Goal: Task Accomplishment & Management: Use online tool/utility

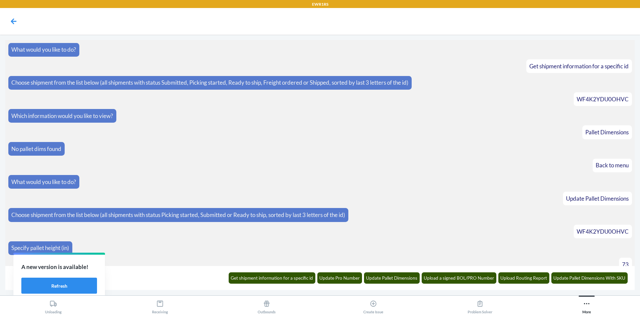
scroll to position [491, 0]
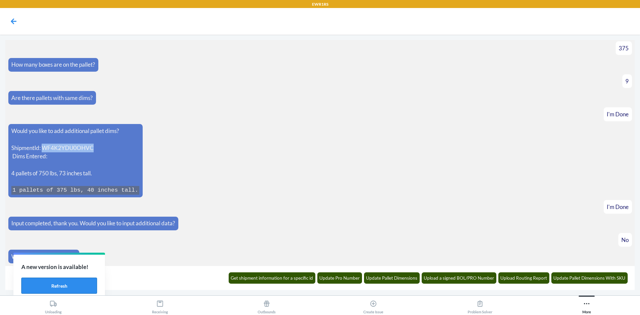
click at [76, 285] on button "Refresh" at bounding box center [59, 286] width 76 height 16
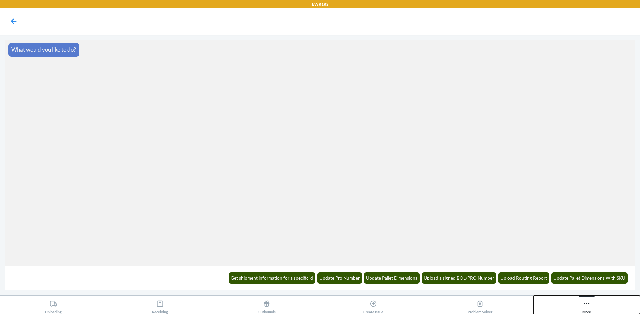
click at [590, 311] on div "More" at bounding box center [587, 305] width 9 height 17
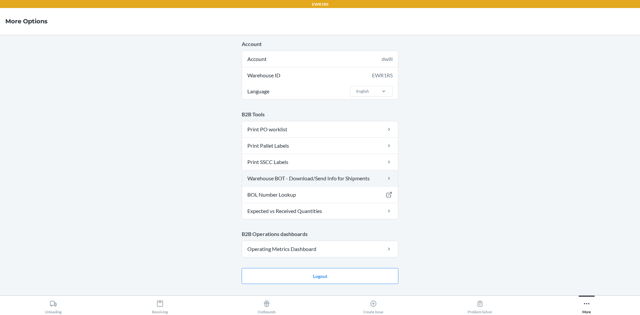
click at [317, 180] on link "Warehouse BOT - Download/Send Info for Shipments" at bounding box center [320, 178] width 156 height 16
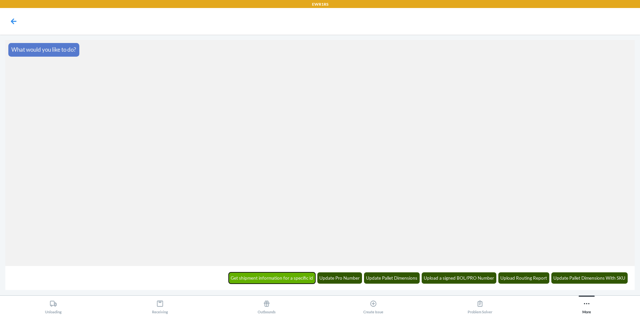
click at [294, 280] on button "Get shipment information for a specific id" at bounding box center [272, 277] width 87 height 11
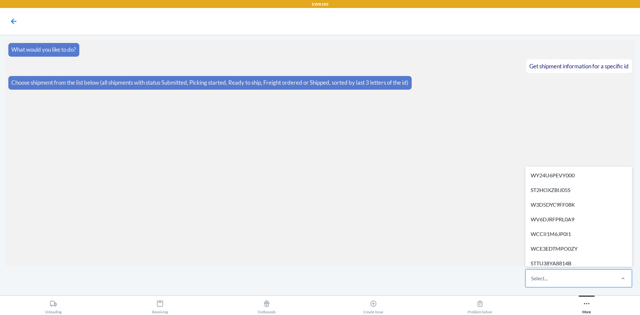
click at [528, 281] on div "Select..." at bounding box center [570, 278] width 89 height 17
click at [531, 281] on input "option WY24U6PEVY000 focused, 1 of 289. 289 results available. Use Up and Down …" at bounding box center [531, 278] width 1 height 8
type input "WRMXHKQJ7D5BX"
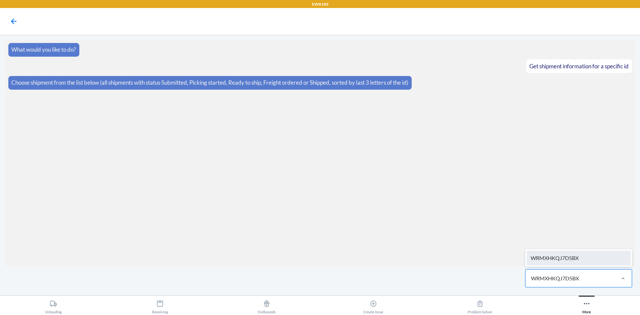
click at [562, 251] on div "WRMXHKQJ7D5BX" at bounding box center [579, 258] width 104 height 15
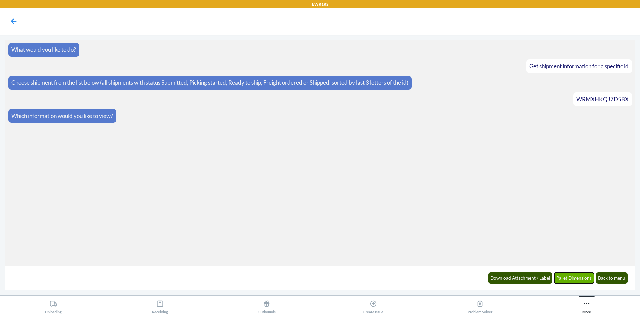
click at [587, 278] on button "Pallet Dimensions" at bounding box center [575, 277] width 40 height 11
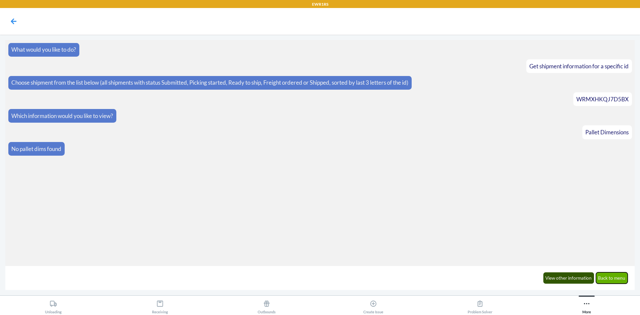
click at [608, 282] on button "Back to menu" at bounding box center [612, 277] width 32 height 11
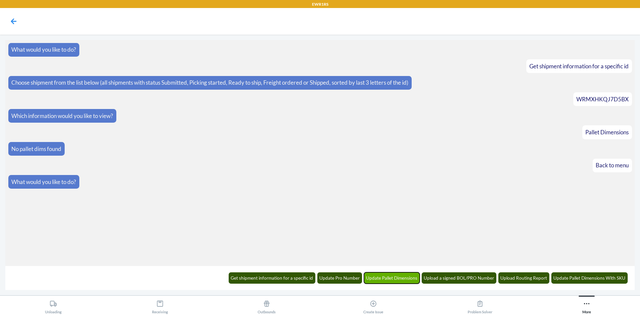
click at [405, 275] on button "Update Pallet Dimensions" at bounding box center [392, 277] width 56 height 11
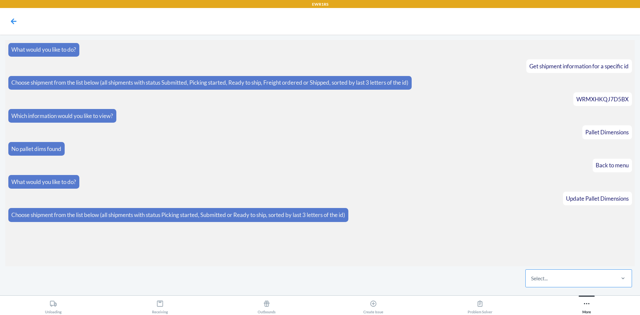
click at [571, 284] on div "Select..." at bounding box center [570, 278] width 89 height 17
click at [532, 282] on input "Select..." at bounding box center [531, 278] width 1 height 8
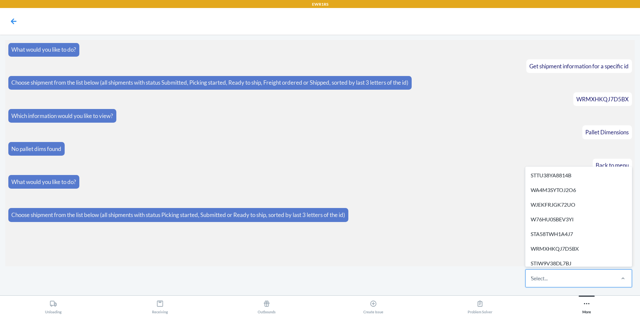
type input "WRMXHKQJ7D5BX"
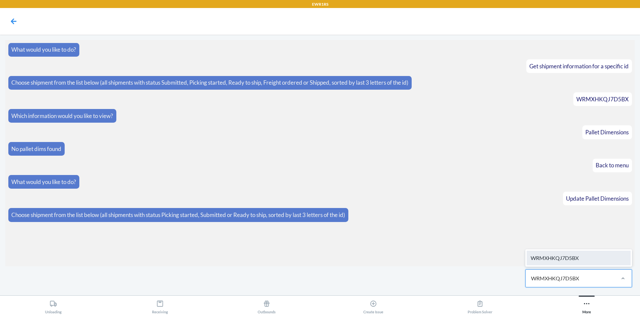
click at [573, 261] on div "WRMXHKQJ7D5BX" at bounding box center [579, 258] width 104 height 15
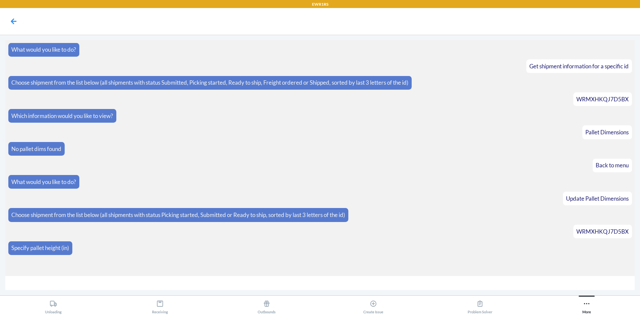
click at [570, 285] on input "number" at bounding box center [320, 283] width 630 height 14
type input "72"
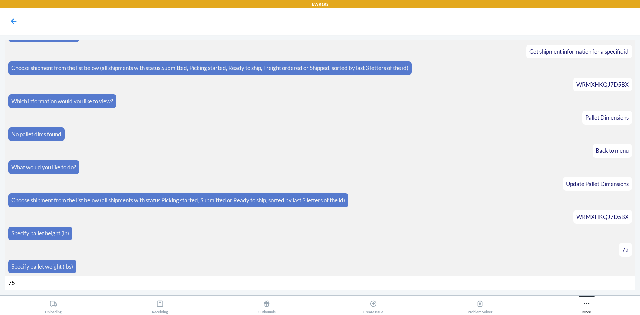
type input "752"
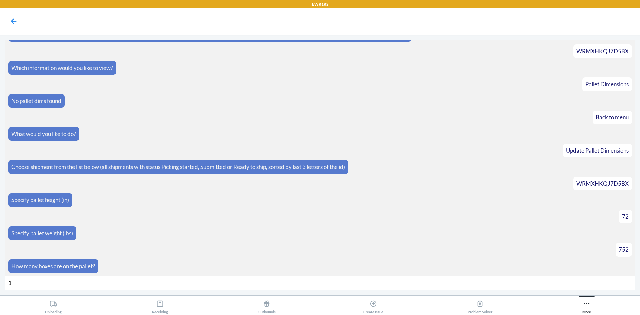
type input "16"
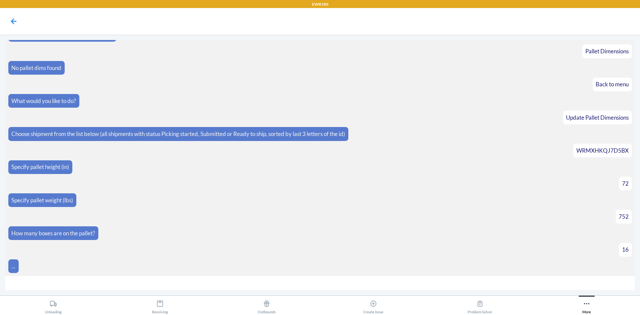
scroll to position [91, 0]
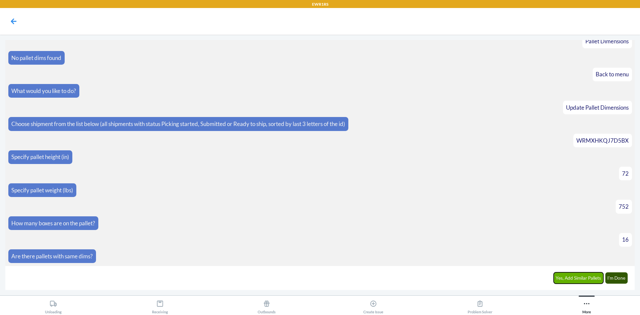
click at [583, 280] on button "Yes, Add Similar Pallets" at bounding box center [579, 277] width 50 height 11
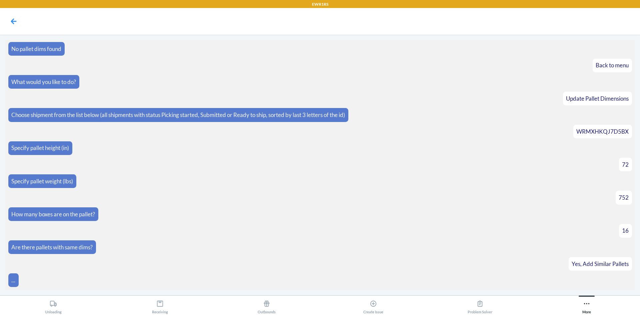
scroll to position [114, 0]
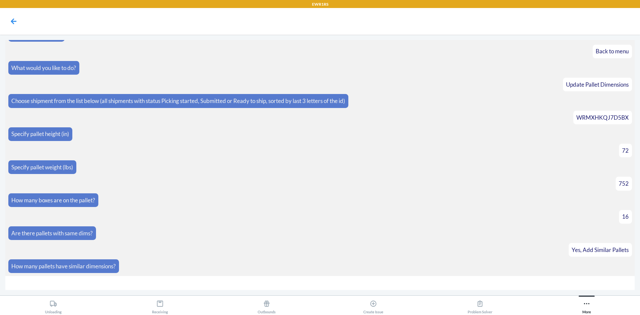
type input "3"
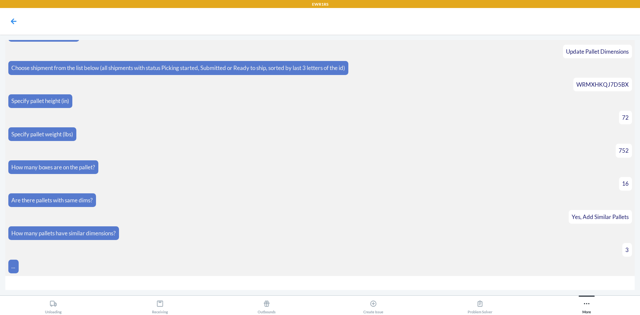
scroll to position [200, 0]
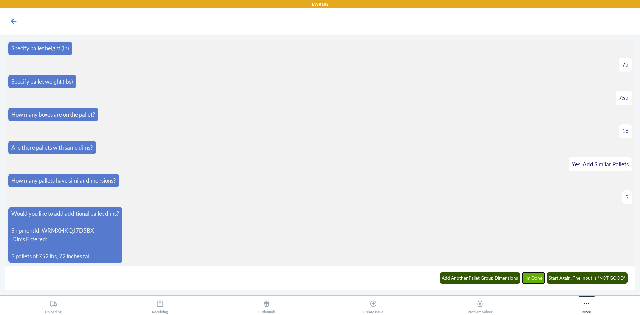
click at [537, 275] on button "I'm Done" at bounding box center [534, 277] width 23 height 11
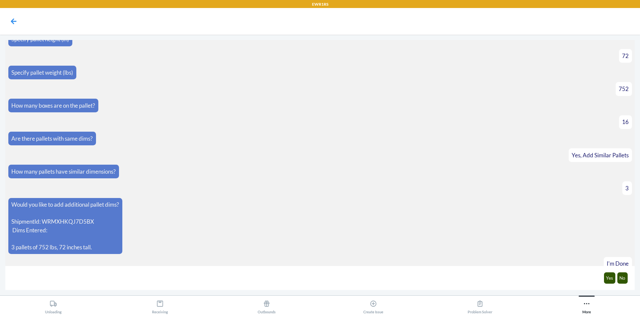
scroll to position [233, 0]
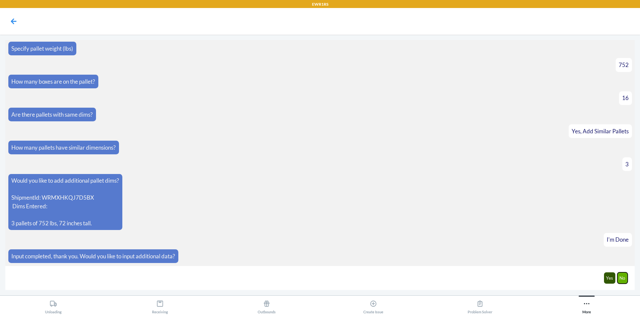
click at [620, 281] on button "No" at bounding box center [623, 277] width 11 height 11
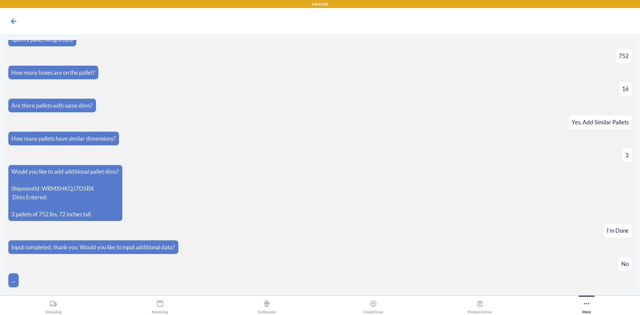
scroll to position [266, 0]
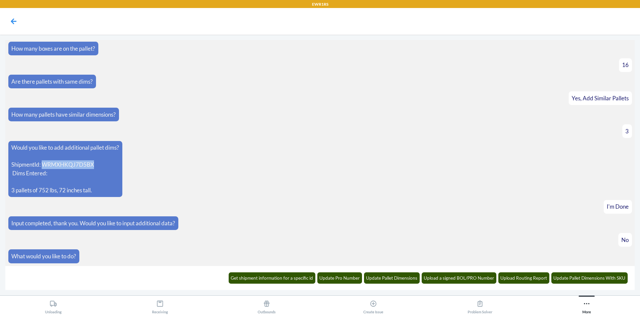
drag, startPoint x: 95, startPoint y: 163, endPoint x: 45, endPoint y: 161, distance: 50.7
click at [45, 161] on p "ShipmentId: WRMXHKQJ7D5BX Dims Entered:" at bounding box center [65, 168] width 108 height 17
copy p "WRMXHKQJ7D5BX"
click at [409, 279] on button "Update Pallet Dimensions" at bounding box center [392, 277] width 56 height 11
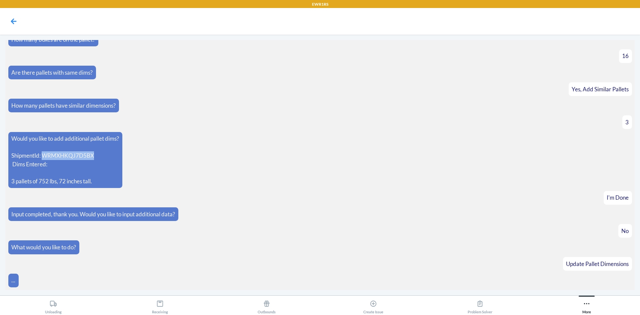
scroll to position [298, 0]
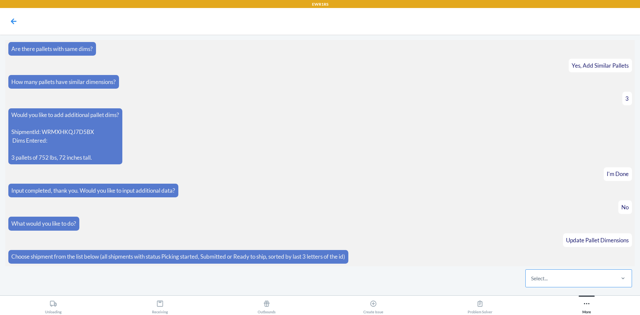
click at [580, 283] on div "Select..." at bounding box center [570, 278] width 89 height 17
click at [532, 282] on input "Select..." at bounding box center [531, 278] width 1 height 8
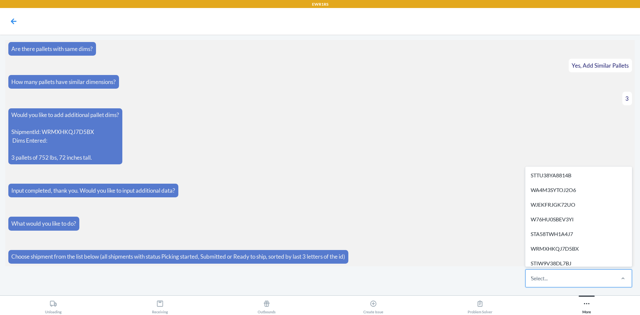
type input "WBHN4MY9BASKD"
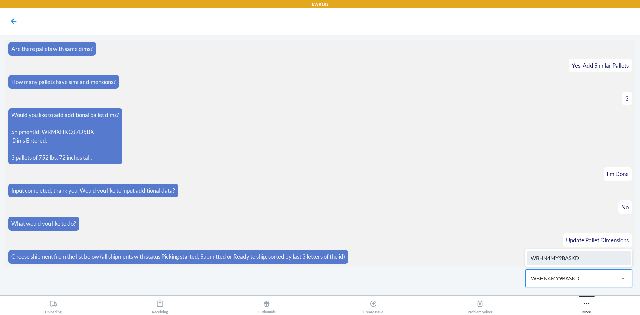
click at [579, 257] on div "WBHN4MY9BASKD" at bounding box center [579, 258] width 104 height 15
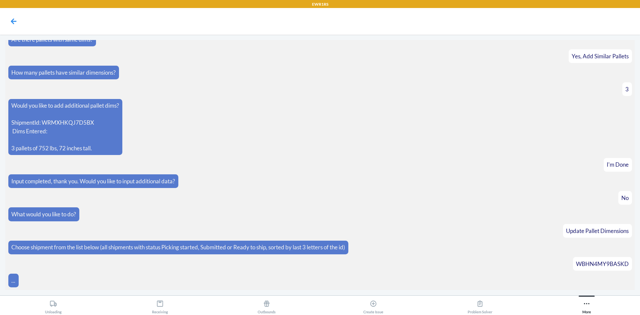
scroll to position [322, 0]
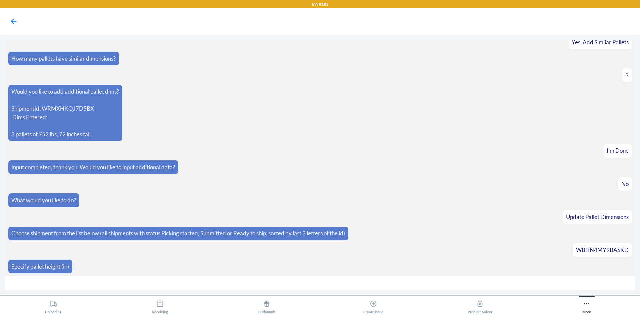
click at [210, 286] on input "number" at bounding box center [320, 283] width 630 height 14
type input "72"
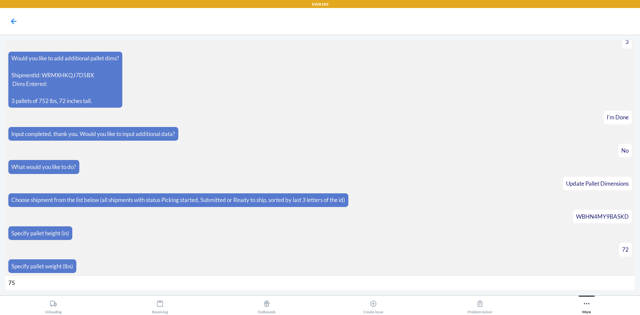
type input "752"
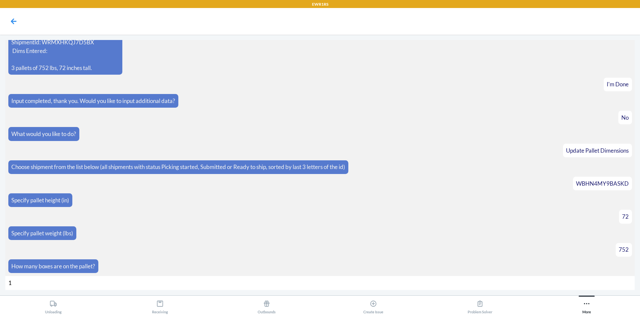
type input "16"
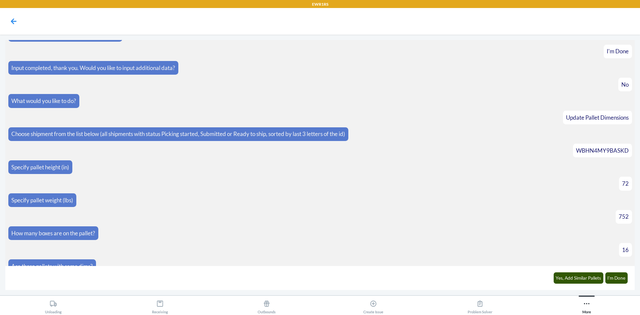
scroll to position [431, 0]
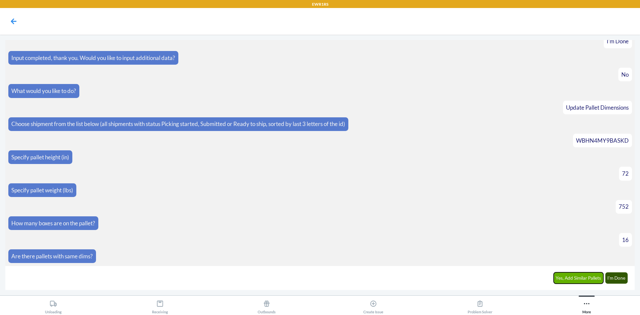
click at [593, 280] on button "Yes, Add Similar Pallets" at bounding box center [579, 277] width 50 height 11
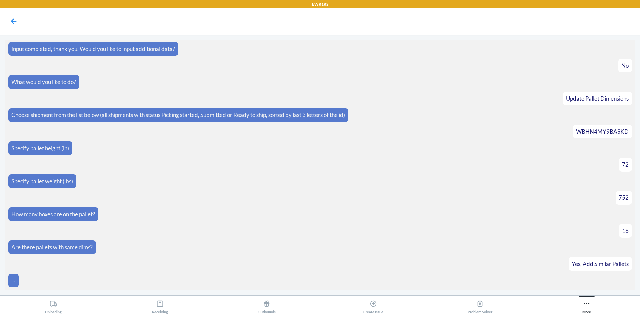
scroll to position [454, 0]
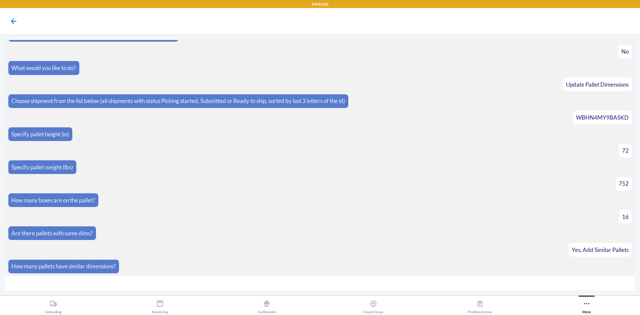
type input "4"
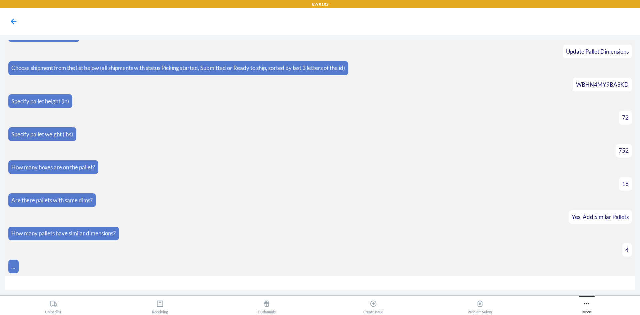
scroll to position [540, 0]
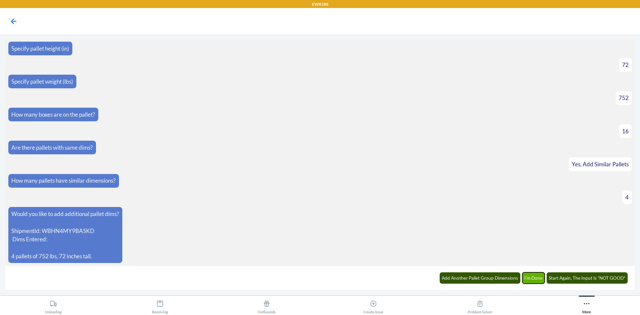
click at [529, 282] on button "I'm Done" at bounding box center [534, 277] width 23 height 11
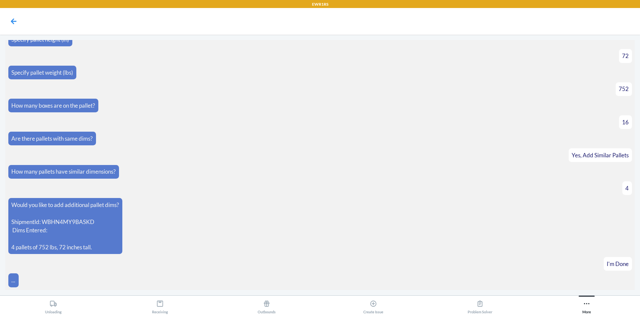
scroll to position [573, 0]
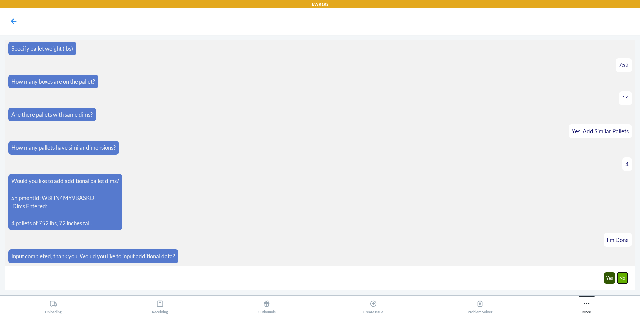
click at [625, 280] on button "No" at bounding box center [623, 277] width 11 height 11
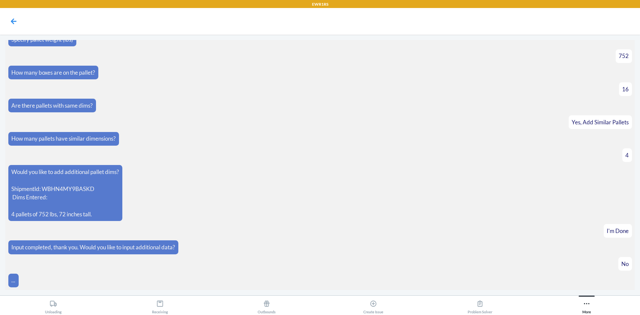
scroll to position [606, 0]
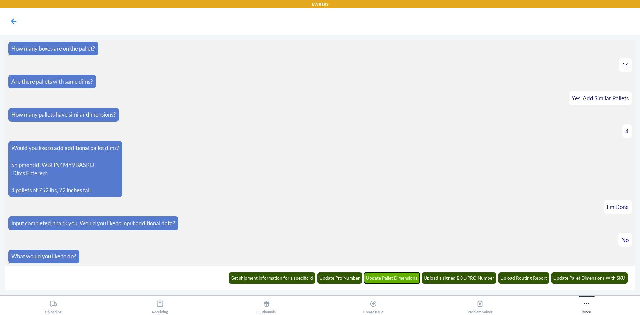
click at [393, 280] on button "Update Pallet Dimensions" at bounding box center [392, 277] width 56 height 11
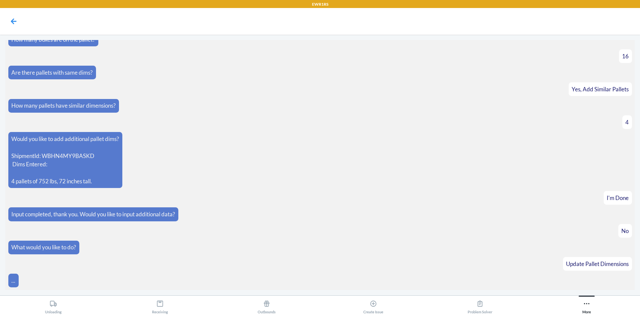
scroll to position [639, 0]
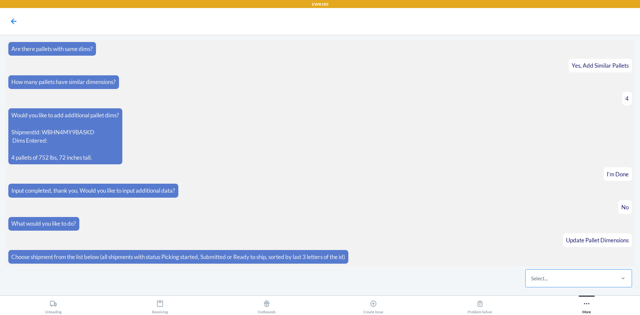
click at [543, 285] on div "Select..." at bounding box center [570, 278] width 89 height 17
click at [532, 282] on input "Select..." at bounding box center [531, 278] width 1 height 8
type input "WBHN4MY9BASKD"
drag, startPoint x: 442, startPoint y: 269, endPoint x: 544, endPoint y: 307, distance: 108.3
click at [543, 282] on div "Select..." at bounding box center [539, 278] width 17 height 8
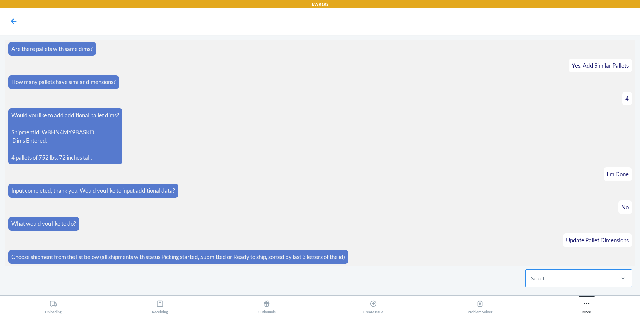
click at [532, 282] on input "Select..." at bounding box center [531, 278] width 1 height 8
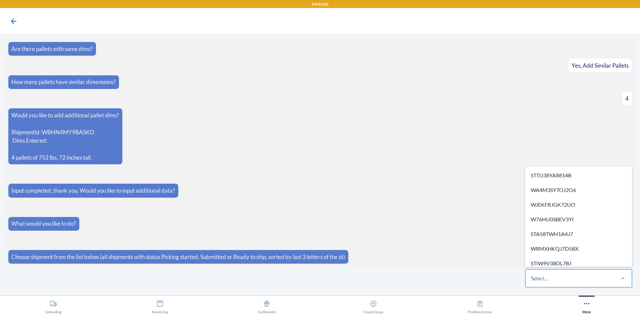
type input "WBHN4MY9BASKD"
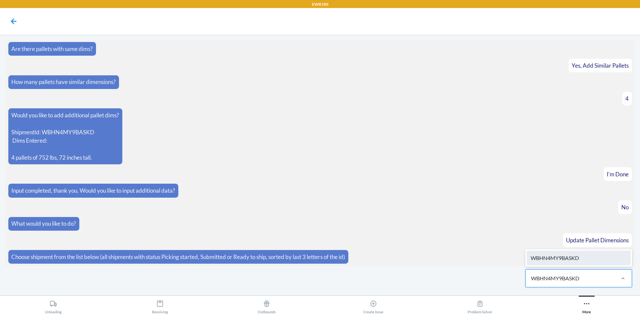
click at [574, 264] on div "WBHN4MY9BASKD" at bounding box center [579, 258] width 104 height 15
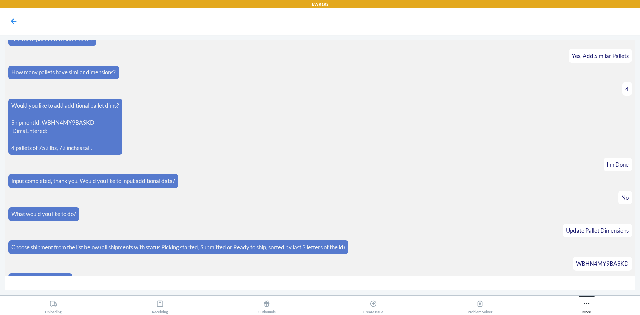
scroll to position [662, 0]
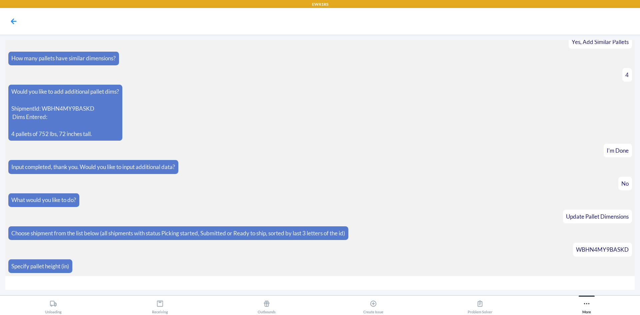
click at [332, 289] on input "number" at bounding box center [320, 283] width 630 height 14
type input "72"
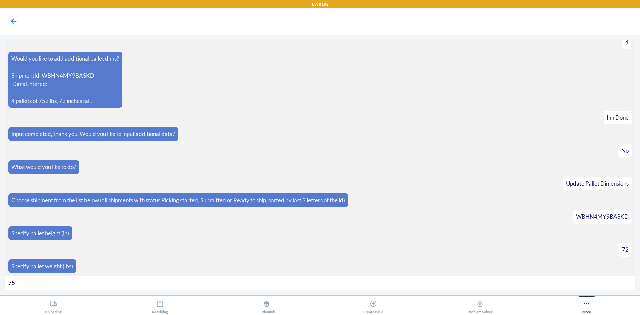
type input "752"
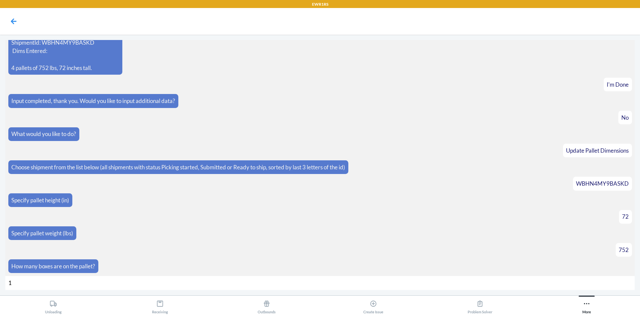
type input "16"
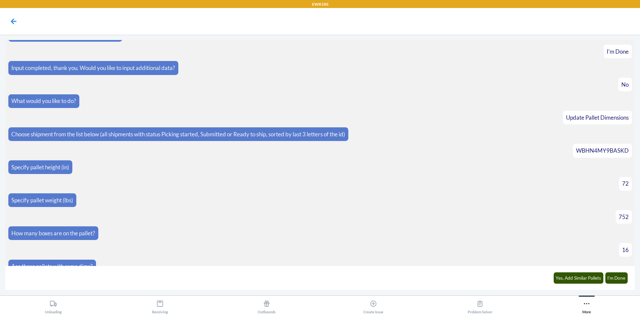
scroll to position [771, 0]
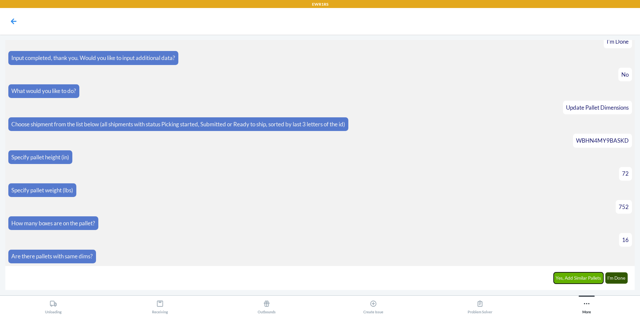
click at [586, 278] on button "Yes, Add Similar Pallets" at bounding box center [579, 277] width 50 height 11
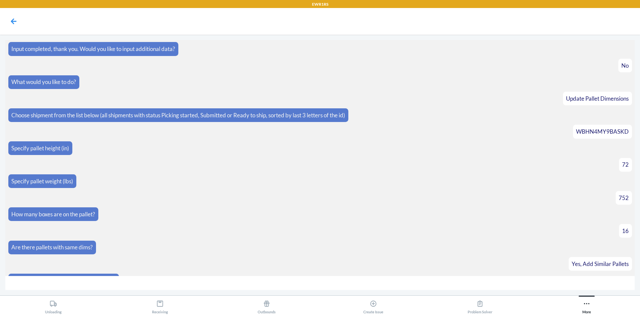
scroll to position [794, 0]
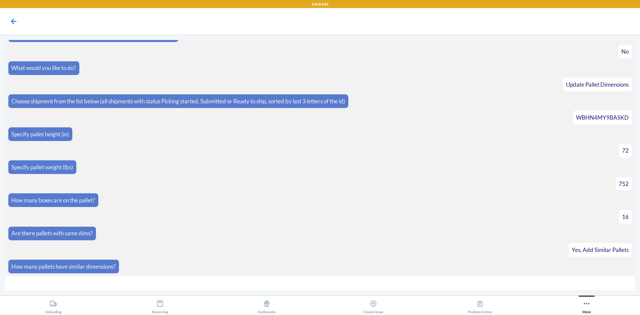
click at [560, 280] on input "number" at bounding box center [320, 283] width 630 height 14
type input "4"
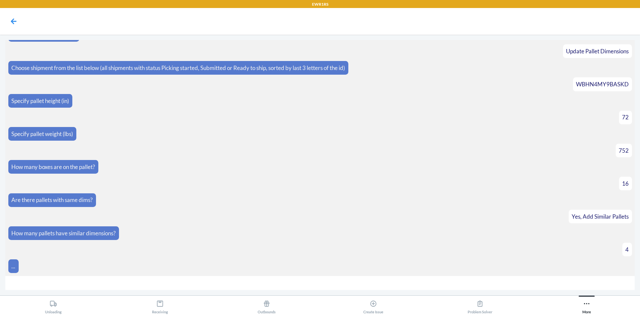
scroll to position [880, 0]
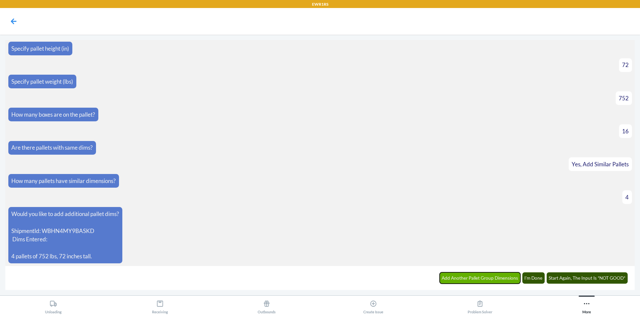
click at [501, 282] on button "Add Another Pallet Group Dimensions" at bounding box center [480, 277] width 81 height 11
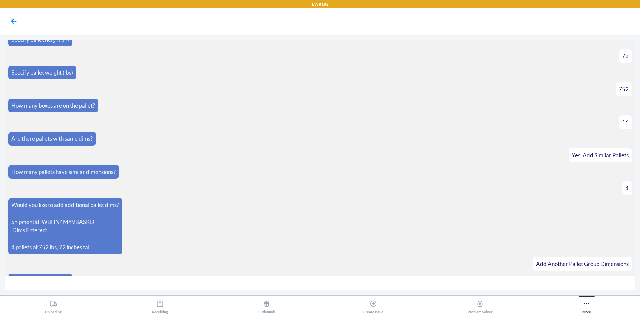
scroll to position [903, 0]
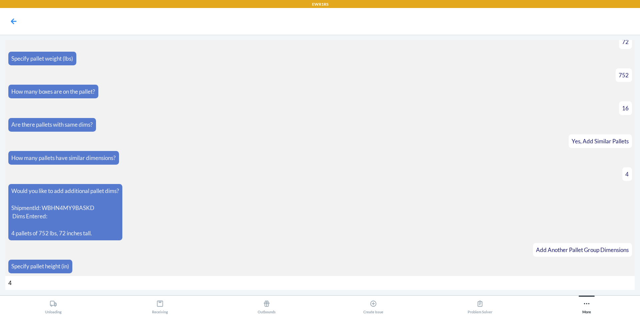
type input "45"
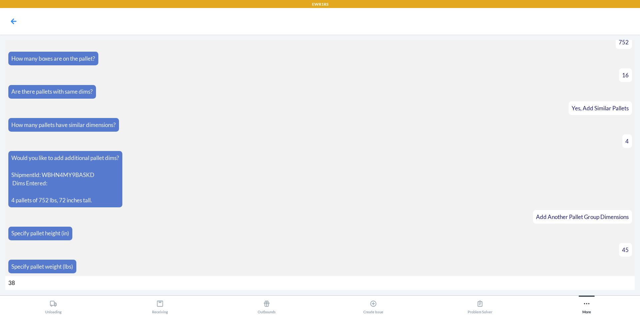
type input "380"
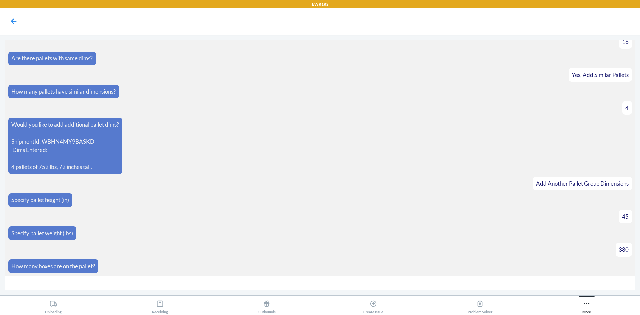
type input "7"
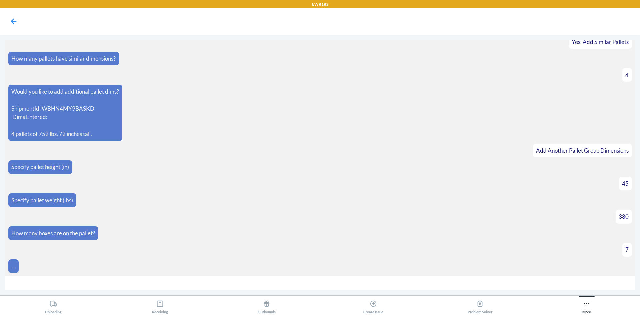
scroll to position [1012, 0]
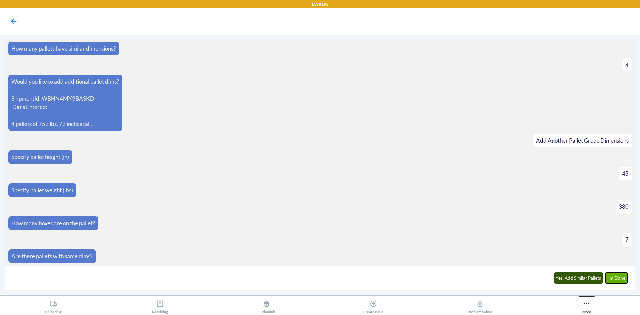
click at [617, 275] on button "I'm Done" at bounding box center [617, 277] width 23 height 11
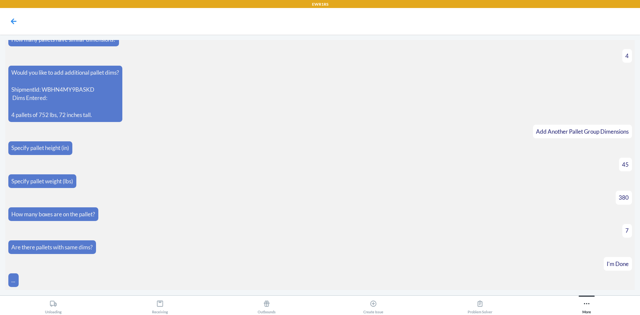
scroll to position [1105, 0]
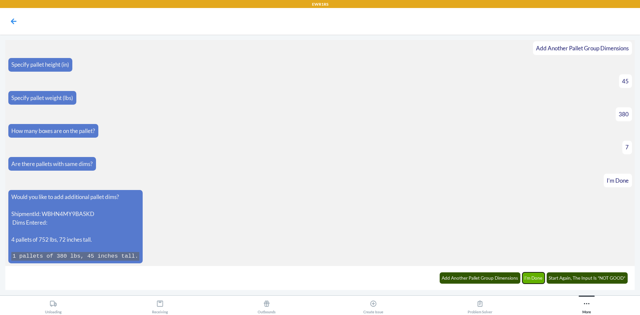
click at [540, 280] on button "I'm Done" at bounding box center [534, 277] width 23 height 11
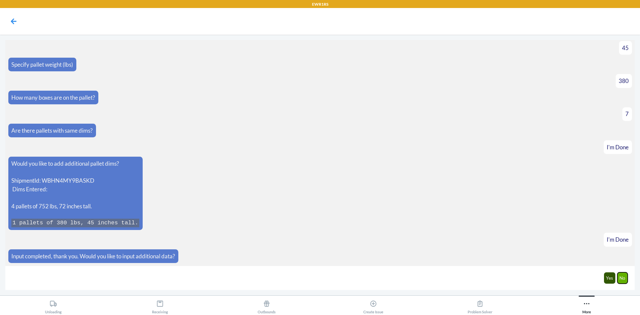
click at [618, 278] on button "No" at bounding box center [623, 277] width 11 height 11
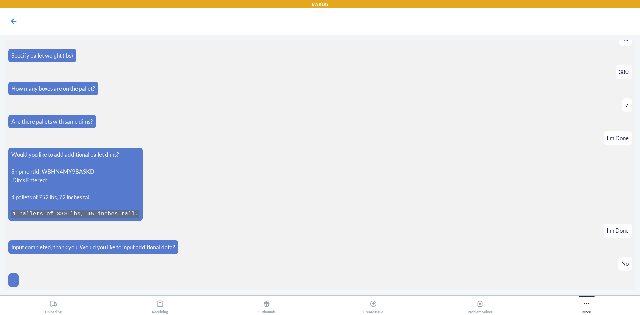
scroll to position [1171, 0]
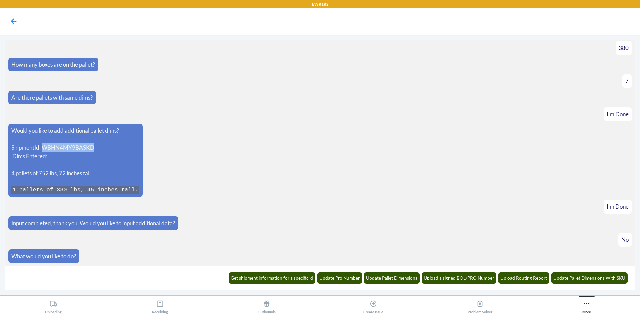
drag, startPoint x: 94, startPoint y: 146, endPoint x: 44, endPoint y: 146, distance: 50.4
click at [43, 146] on p "ShipmentId: WBHN4MY9BASKD Dims Entered:" at bounding box center [75, 151] width 128 height 17
copy p "WBHN4MY9BASKD"
